Goal: Information Seeking & Learning: Compare options

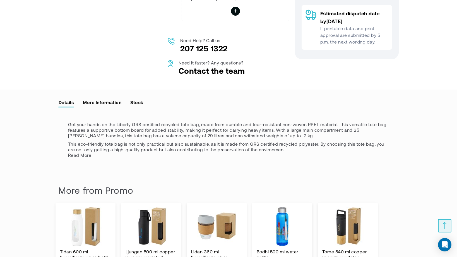
scroll to position [505, 0]
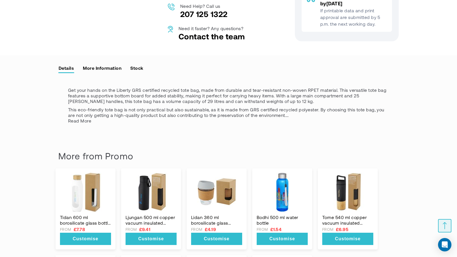
click at [97, 72] on link "More Information" at bounding box center [102, 68] width 39 height 8
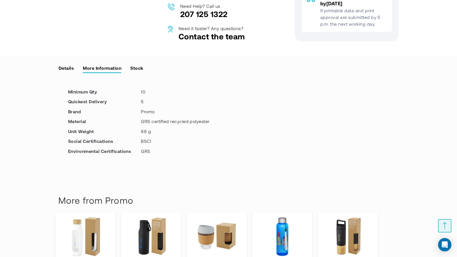
click at [137, 72] on link "Stock" at bounding box center [136, 68] width 13 height 8
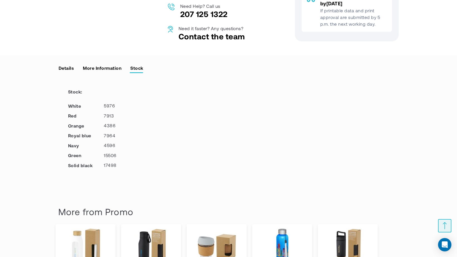
click at [74, 72] on link "Details" at bounding box center [66, 68] width 16 height 8
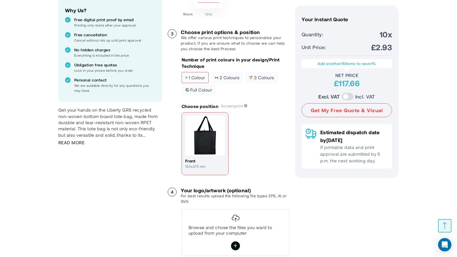
scroll to position [244, 0]
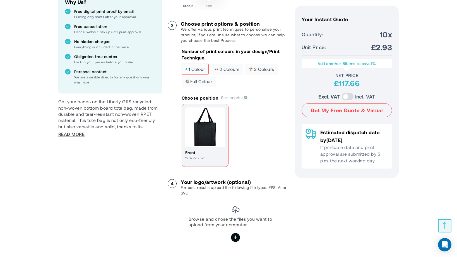
click at [78, 133] on span "Read More" at bounding box center [71, 134] width 26 height 6
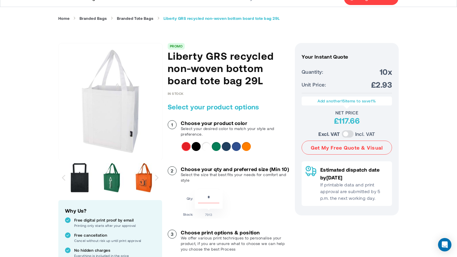
scroll to position [33, 0]
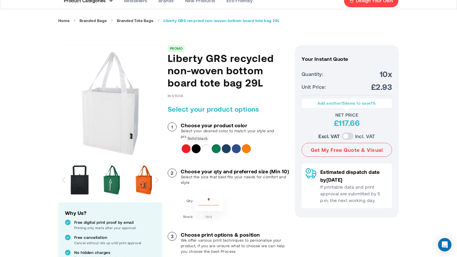
click at [194, 153] on div "Solid black" at bounding box center [196, 148] width 9 height 9
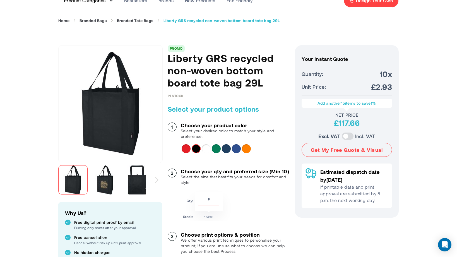
click at [187, 150] on div "Red" at bounding box center [186, 148] width 9 height 9
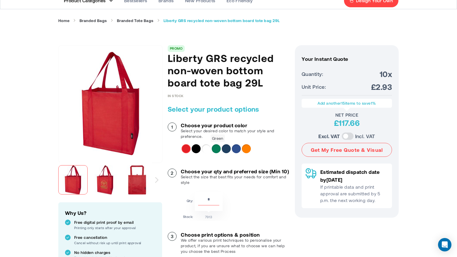
click at [217, 152] on div "Green" at bounding box center [216, 148] width 9 height 9
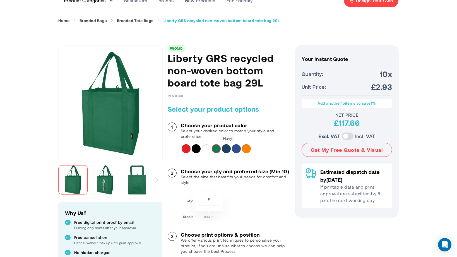
click at [226, 151] on div "Navy" at bounding box center [226, 148] width 9 height 9
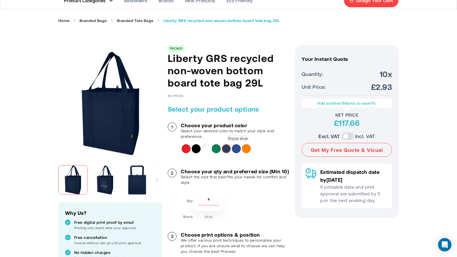
click at [233, 152] on div "Royal blue" at bounding box center [236, 148] width 9 height 9
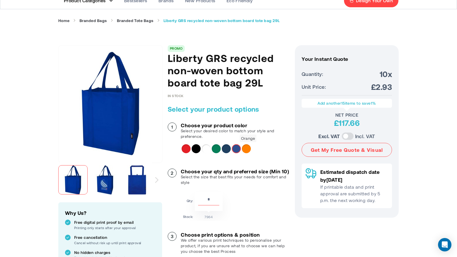
click at [245, 152] on div "Orange" at bounding box center [246, 148] width 9 height 9
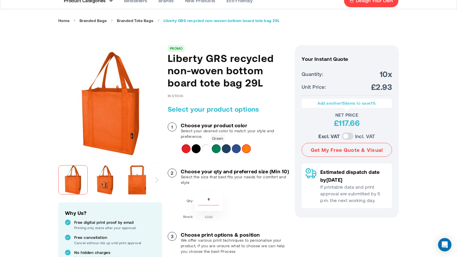
click at [216, 149] on div "Green" at bounding box center [216, 148] width 9 height 9
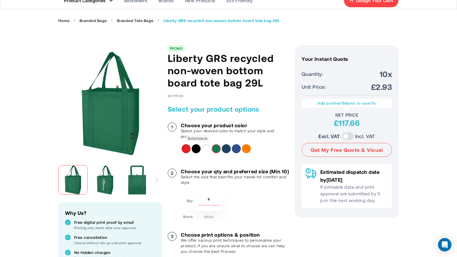
click at [196, 149] on div "Solid black" at bounding box center [196, 148] width 9 height 9
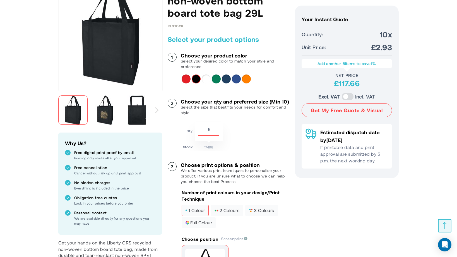
scroll to position [106, 0]
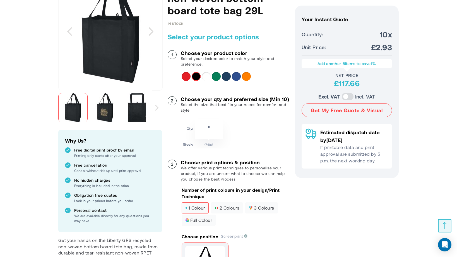
click at [104, 116] on img at bounding box center [104, 107] width 29 height 29
click at [157, 110] on div "Next" at bounding box center [156, 108] width 3 height 6
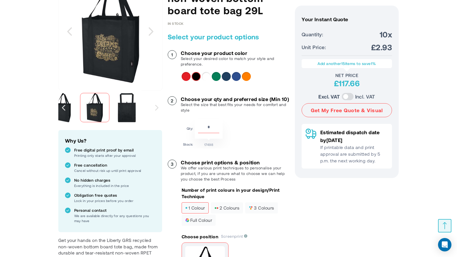
click at [136, 111] on img at bounding box center [126, 107] width 29 height 29
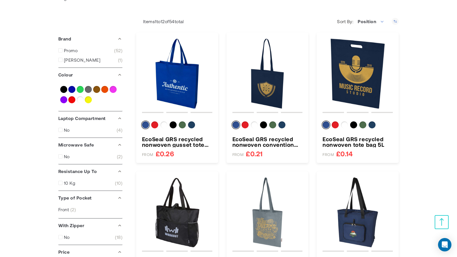
scroll to position [106, 0]
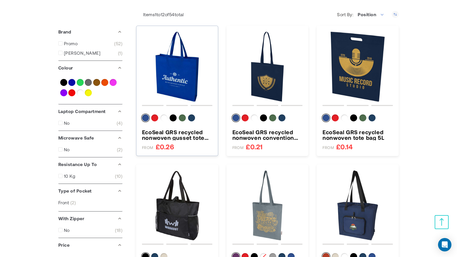
click at [189, 85] on img "EcoSeal GRS recycled nonwoven gusset tote bag 12L" at bounding box center [177, 67] width 70 height 70
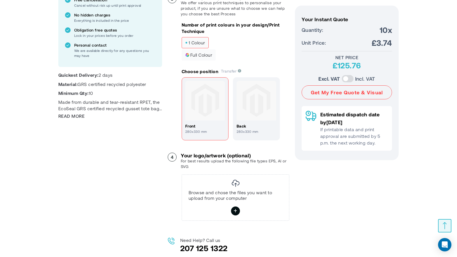
scroll to position [273, 0]
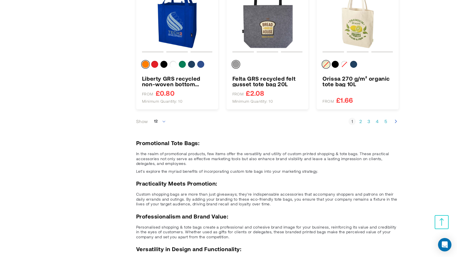
scroll to position [590, 0]
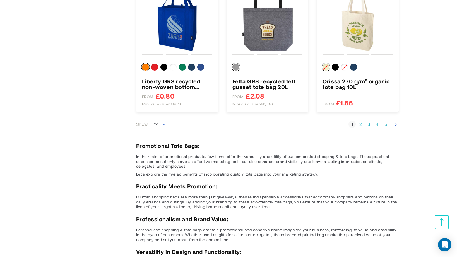
click at [359, 125] on link "Page 2" at bounding box center [360, 124] width 7 height 6
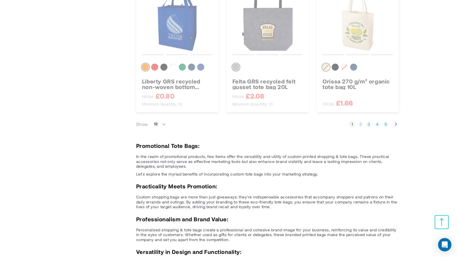
scroll to position [132, 0]
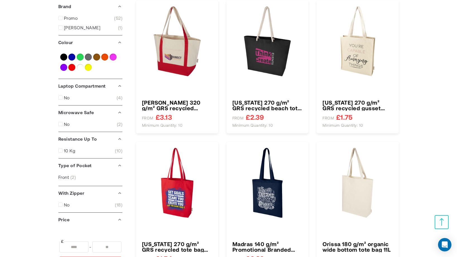
type input "****"
type input "*****"
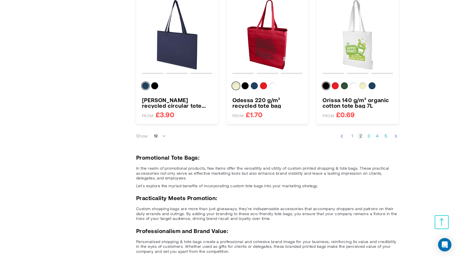
scroll to position [589, 0]
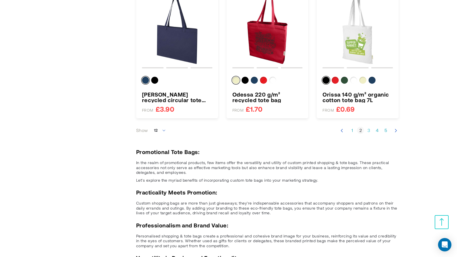
click at [367, 131] on link "Page 3" at bounding box center [369, 131] width 7 height 6
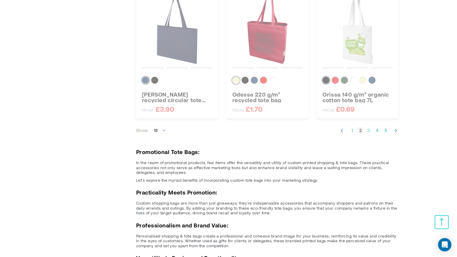
scroll to position [132, 0]
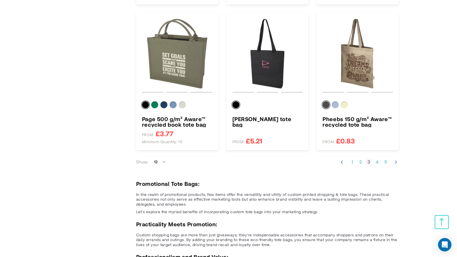
scroll to position [584, 0]
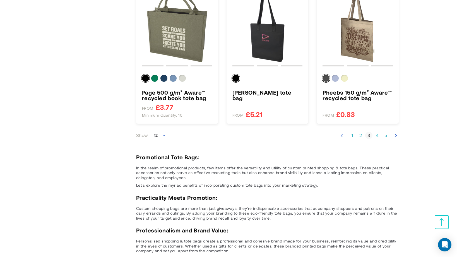
click at [378, 134] on link "Page 4" at bounding box center [377, 136] width 7 height 6
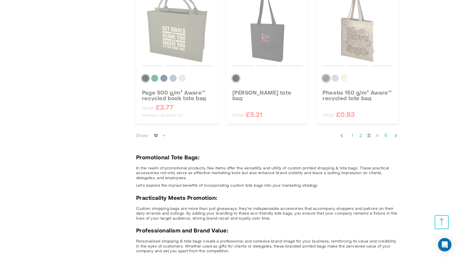
scroll to position [132, 0]
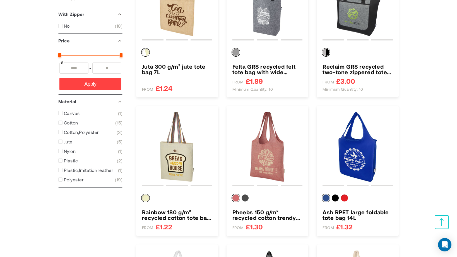
scroll to position [309, 0]
